Goal: Task Accomplishment & Management: Complete application form

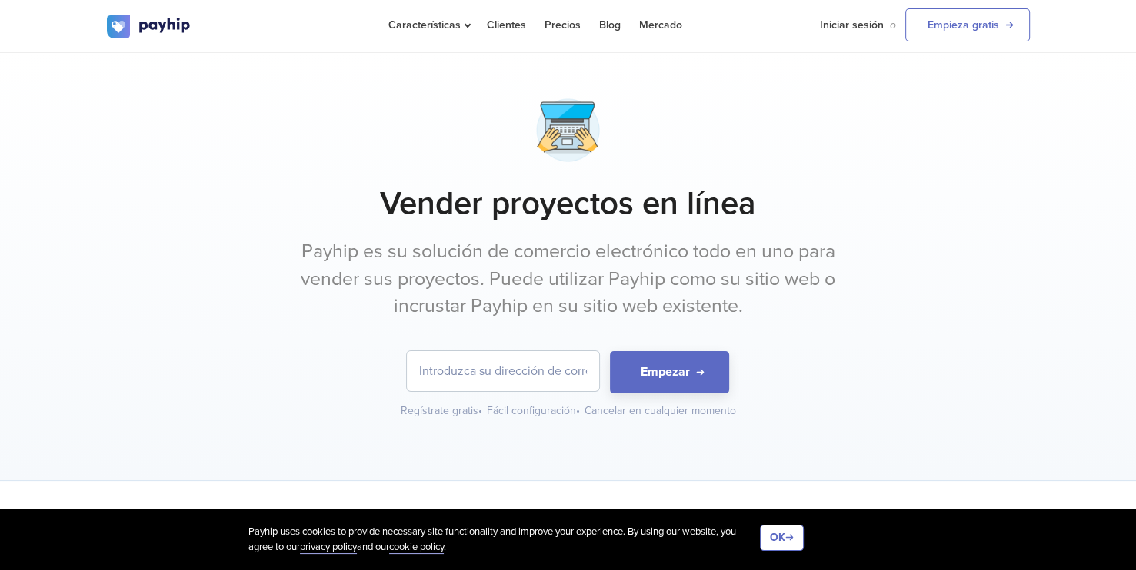
click at [487, 374] on input "email" at bounding box center [503, 371] width 192 height 40
type input "M"
type input "melitondavidrod"
click at [485, 378] on input "email" at bounding box center [503, 371] width 192 height 40
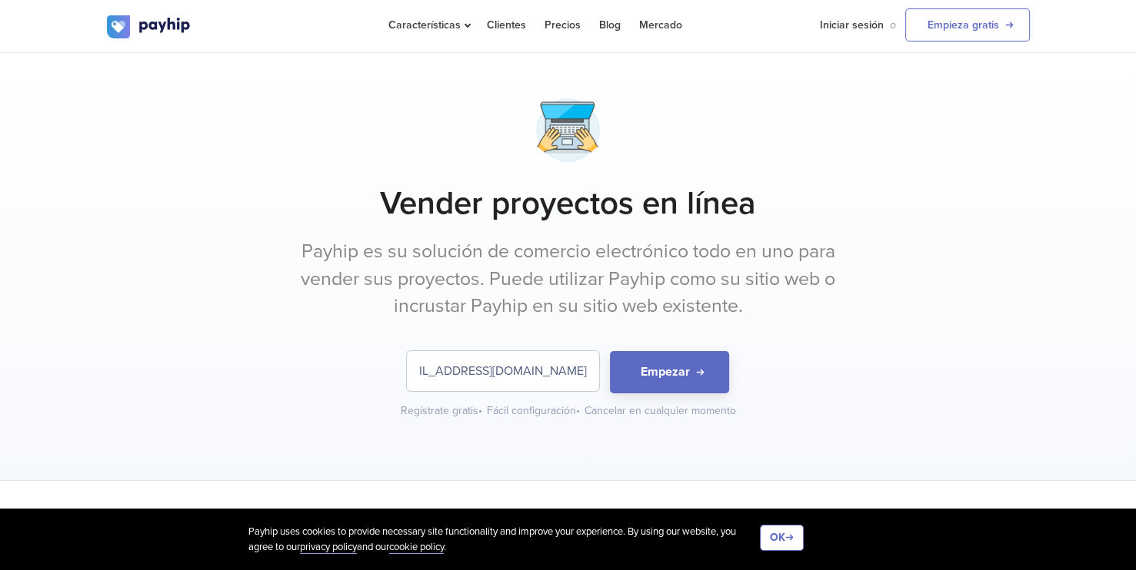
type input "[EMAIL_ADDRESS][DOMAIN_NAME]"
click at [610, 351] on button "Empezar" at bounding box center [669, 372] width 119 height 42
